Goal: Navigation & Orientation: Find specific page/section

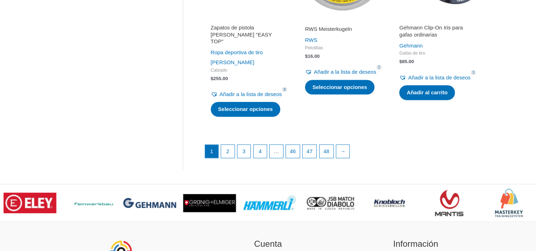
scroll to position [1013, 0]
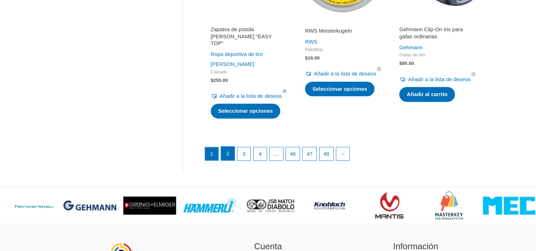
click at [227, 161] on link "2" at bounding box center [227, 153] width 13 height 14
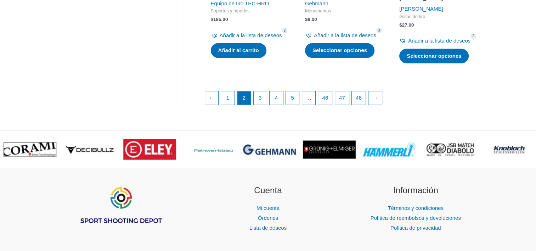
scroll to position [1074, 0]
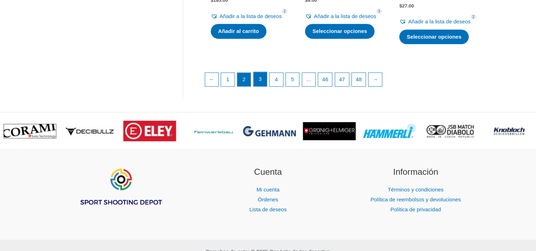
click at [258, 86] on link "3" at bounding box center [260, 79] width 13 height 14
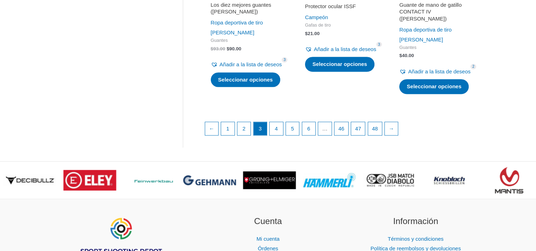
scroll to position [1084, 0]
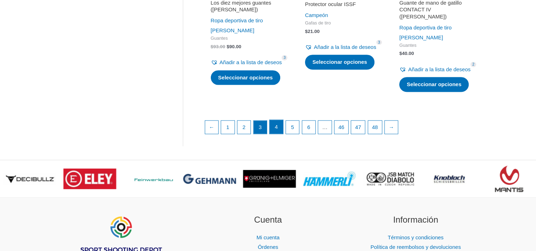
click at [275, 134] on link "4" at bounding box center [276, 127] width 13 height 14
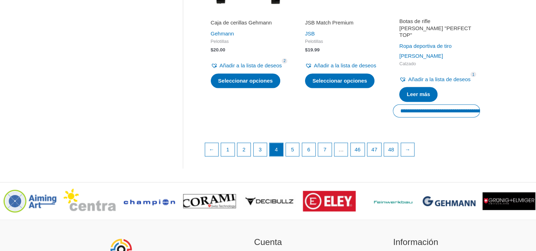
scroll to position [1065, 0]
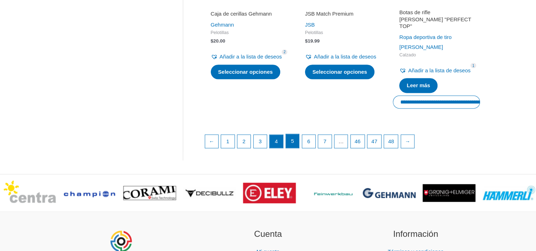
click at [292, 148] on link "5" at bounding box center [292, 141] width 13 height 14
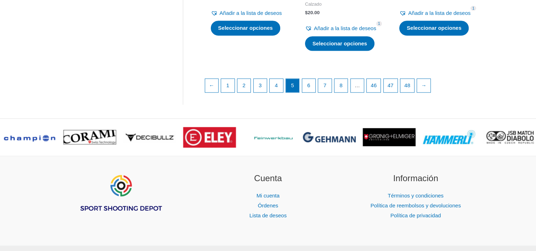
scroll to position [1092, 0]
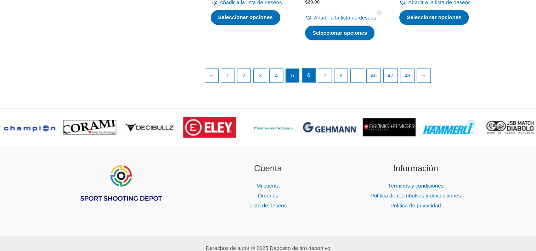
click at [307, 82] on link "6" at bounding box center [308, 75] width 13 height 14
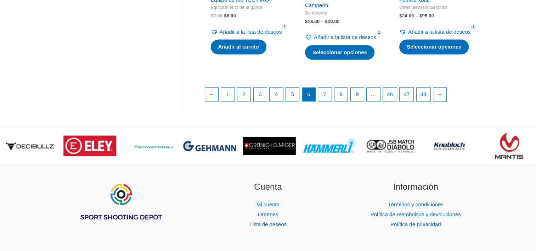
scroll to position [1096, 0]
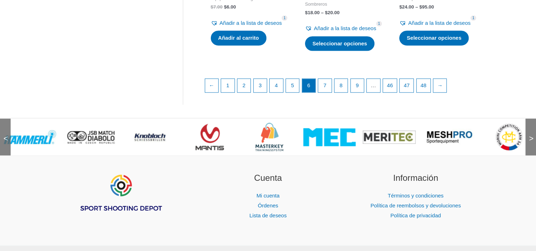
click at [508, 151] on img at bounding box center [509, 137] width 28 height 28
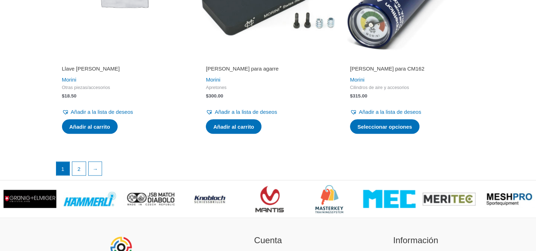
scroll to position [1336, 0]
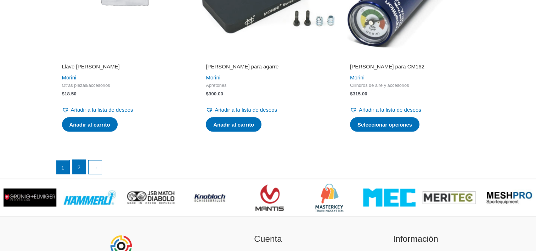
click at [79, 163] on link "2" at bounding box center [78, 166] width 13 height 14
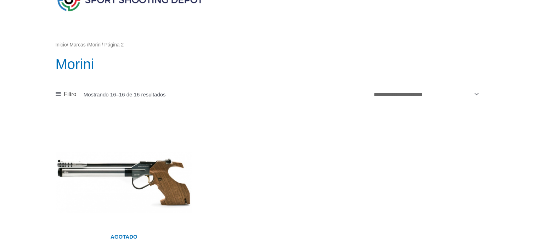
scroll to position [41, 0]
